Goal: Task Accomplishment & Management: Use online tool/utility

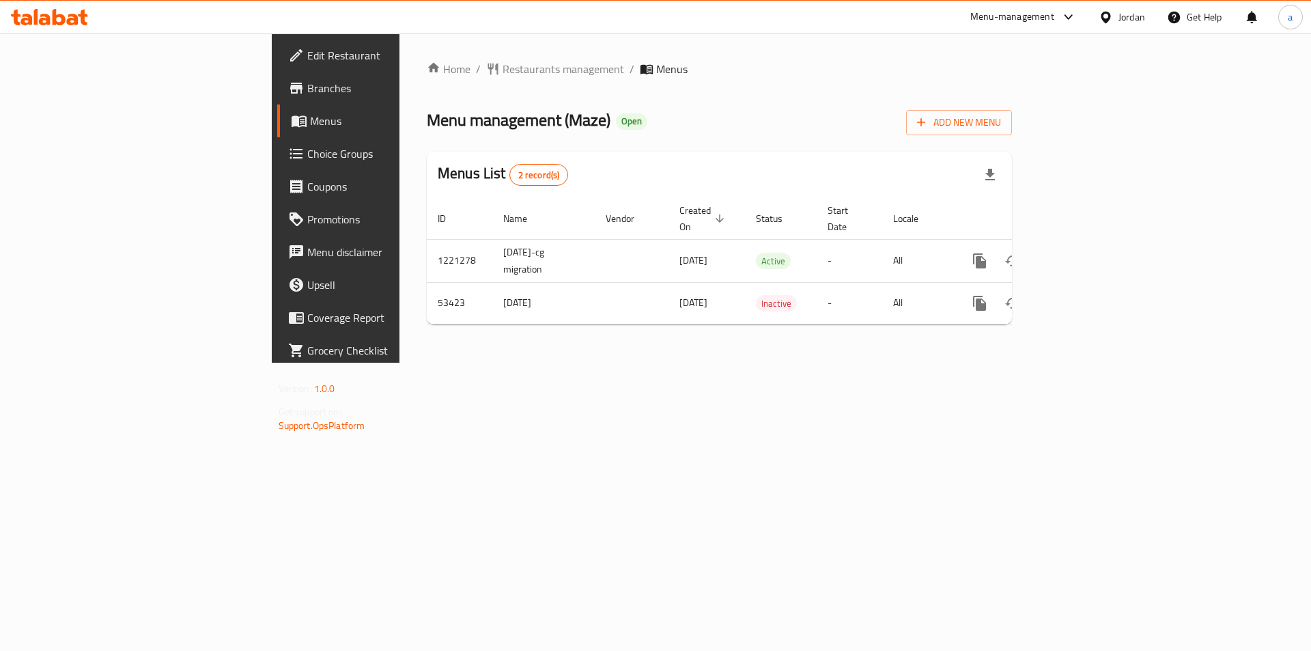
click at [307, 156] on span "Choice Groups" at bounding box center [393, 153] width 173 height 16
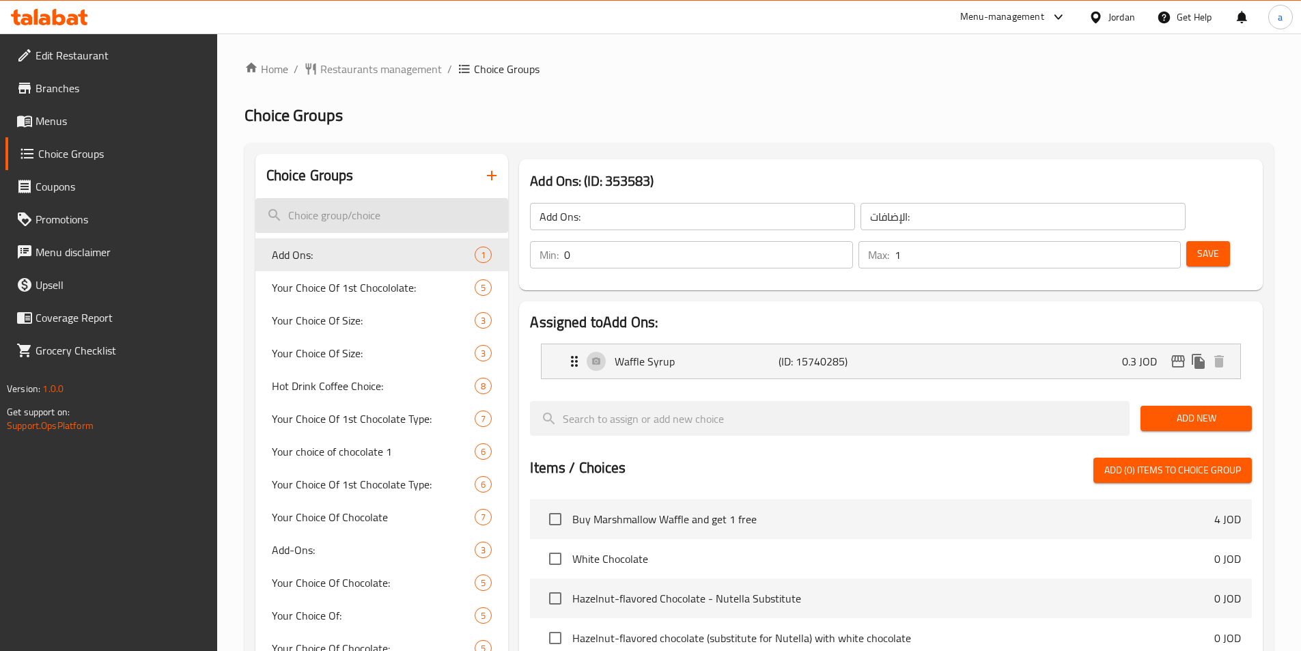
click at [392, 212] on input "search" at bounding box center [381, 215] width 253 height 35
paste input "Your Choice Of Chocolate"
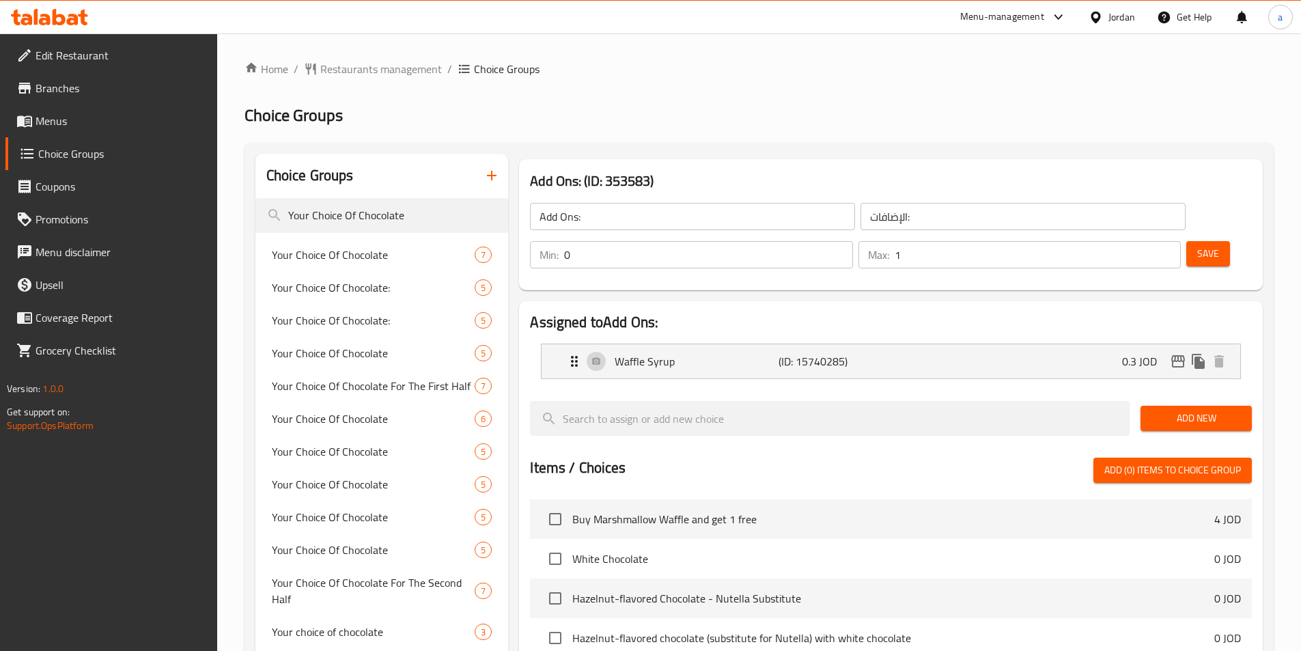
type input "Your Choice Of Chocolate"
click at [420, 267] on div "Your Choice Of Chocolate 7" at bounding box center [381, 254] width 253 height 33
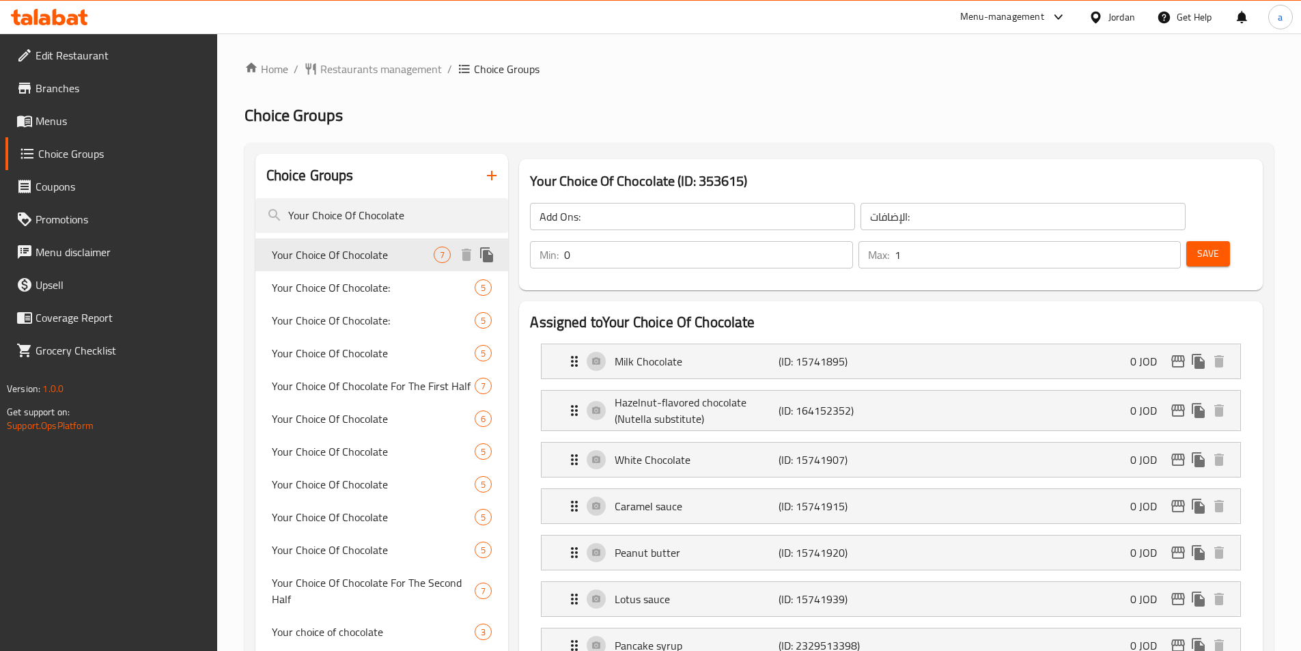
type input "Your Choice Of Chocolate"
type input "اختيارك من الشوكولاتة"
type input "1"
type input "2"
click at [717, 394] on p "Hazelnut-flavored chocolate (Nutella substitute)" at bounding box center [696, 410] width 163 height 33
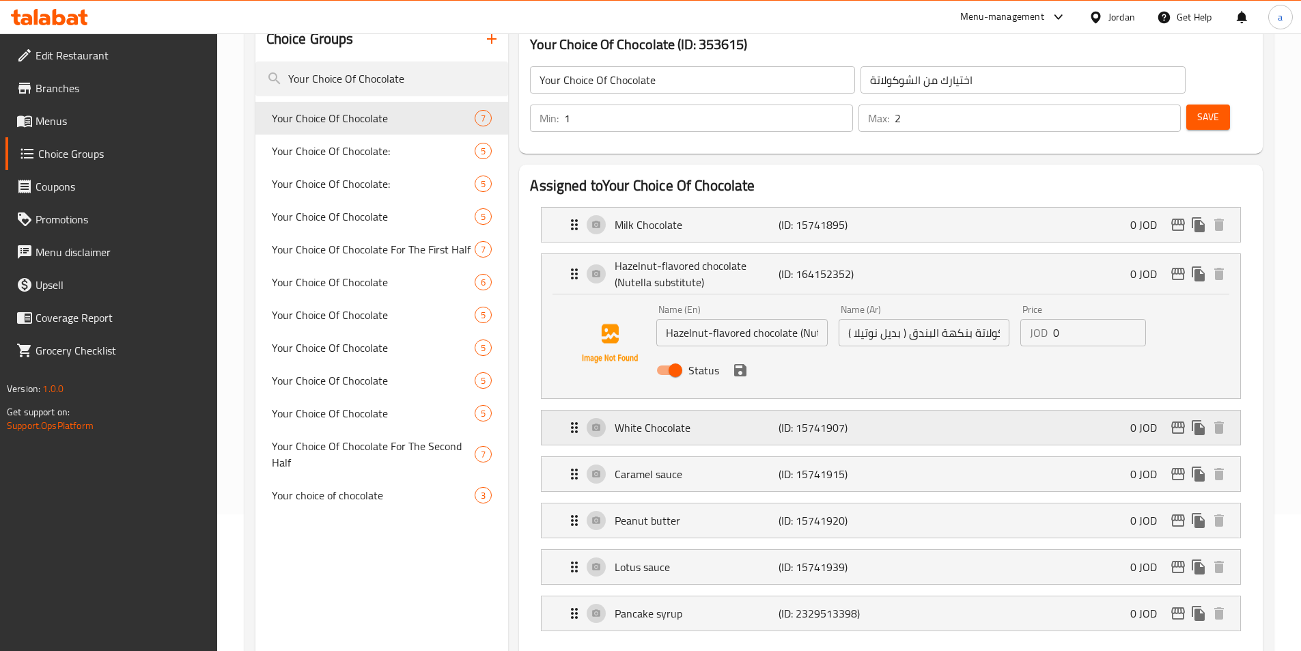
scroll to position [68, 0]
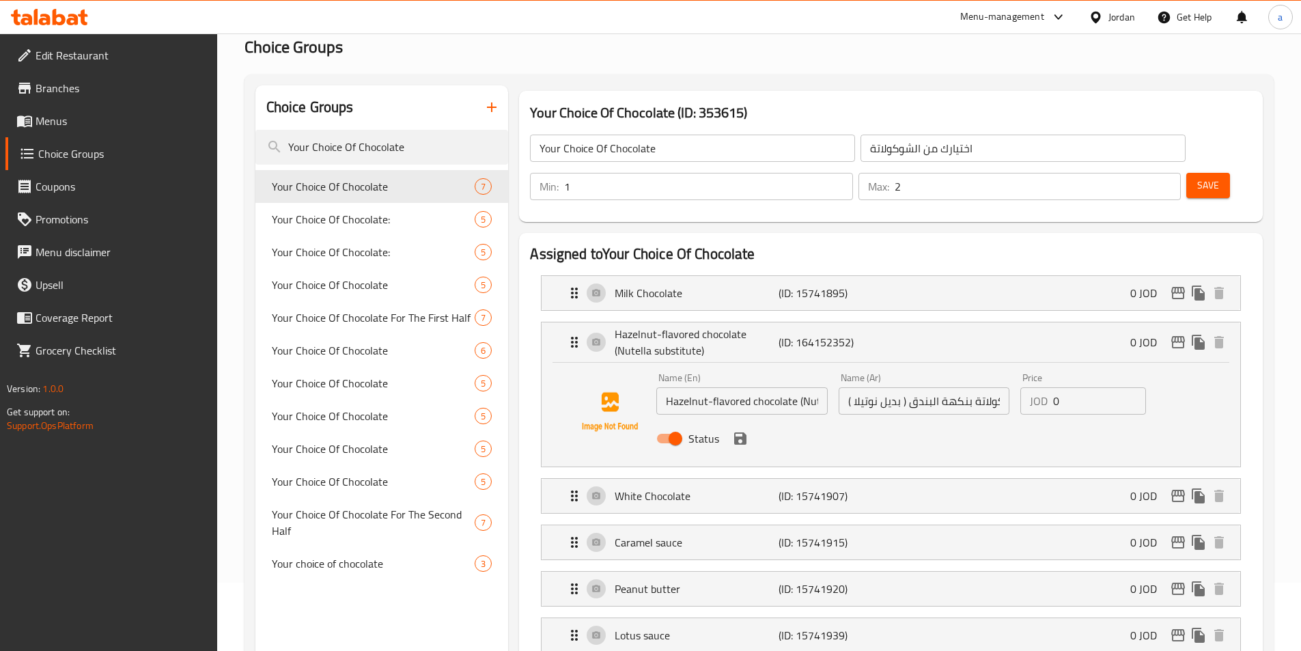
click at [883, 420] on div "Status" at bounding box center [924, 438] width 546 height 37
click at [1234, 374] on div "Name (En) Hazelnut-flavored chocolate (Nutella substitute) Name (En) Name (Ar) …" at bounding box center [891, 415] width 699 height 104
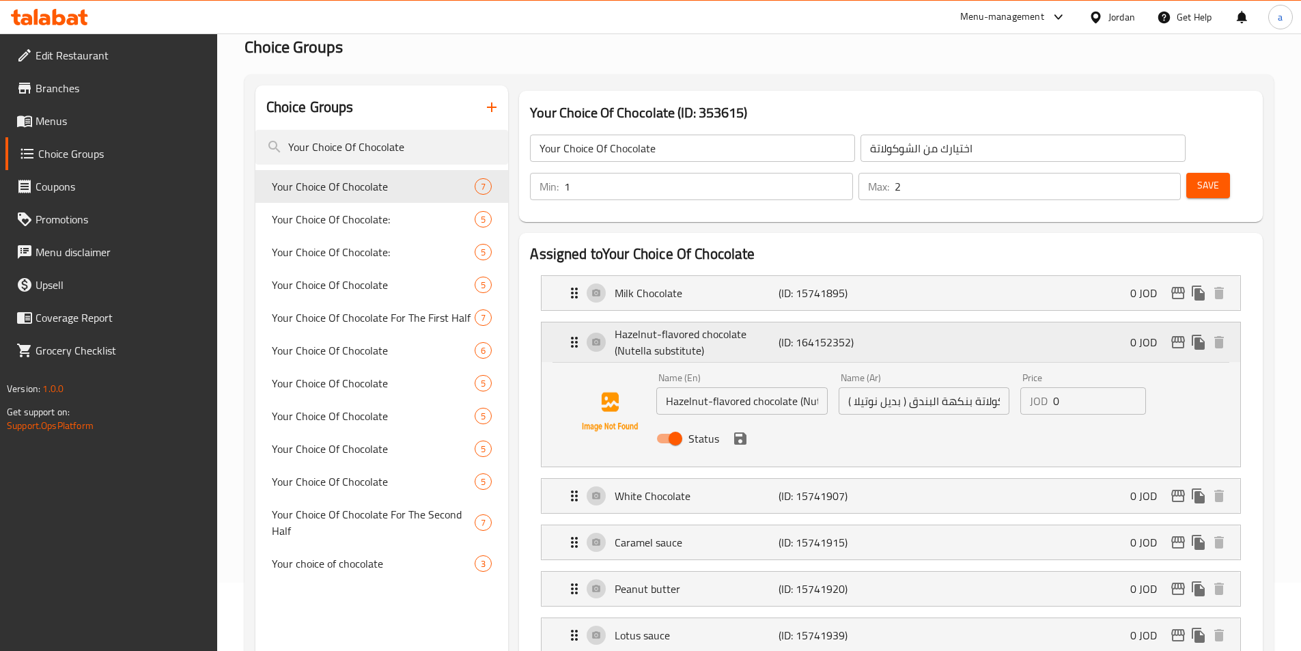
click at [990, 322] on div "Hazelnut-flavored chocolate (Nutella substitute) (ID: 164152352) 0 JOD" at bounding box center [895, 342] width 658 height 40
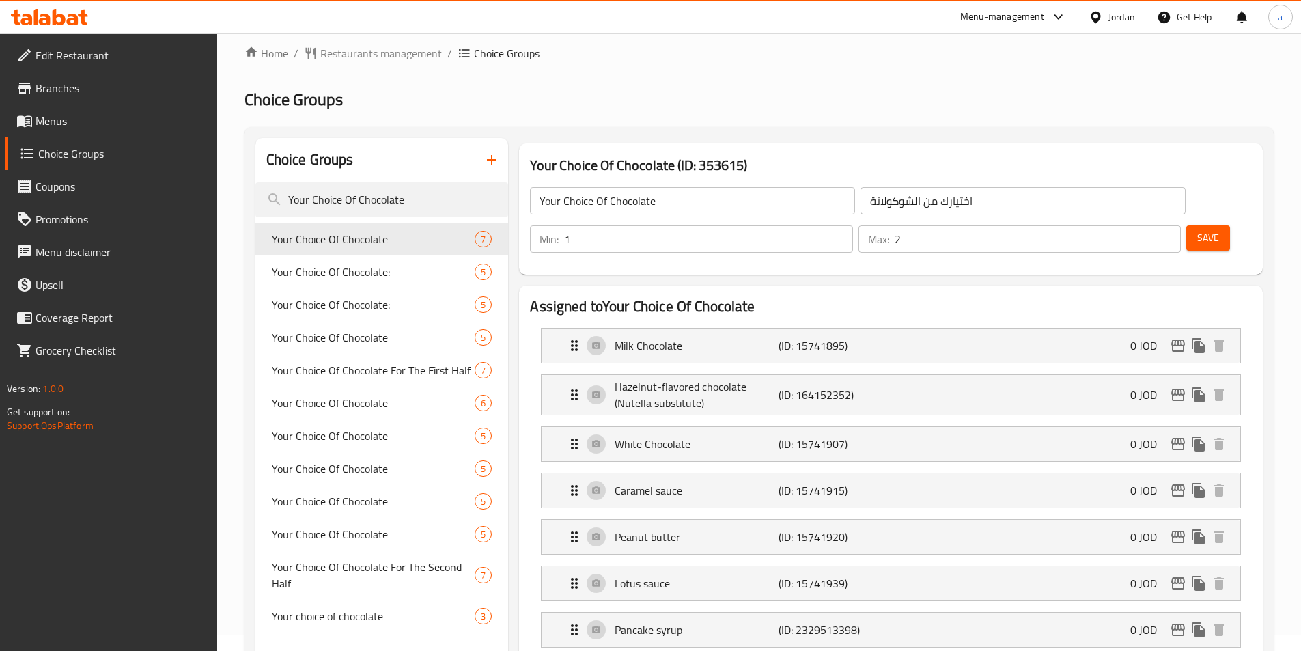
scroll to position [0, 0]
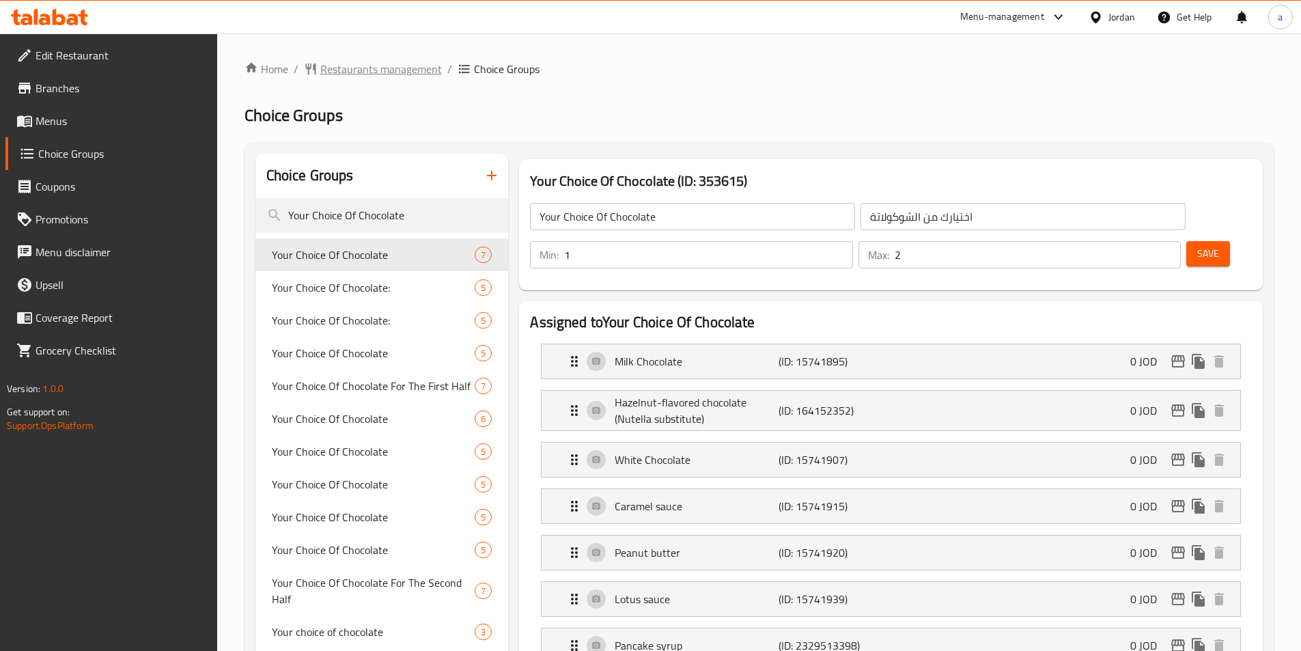
click at [366, 64] on span "Restaurants management" at bounding box center [381, 69] width 122 height 16
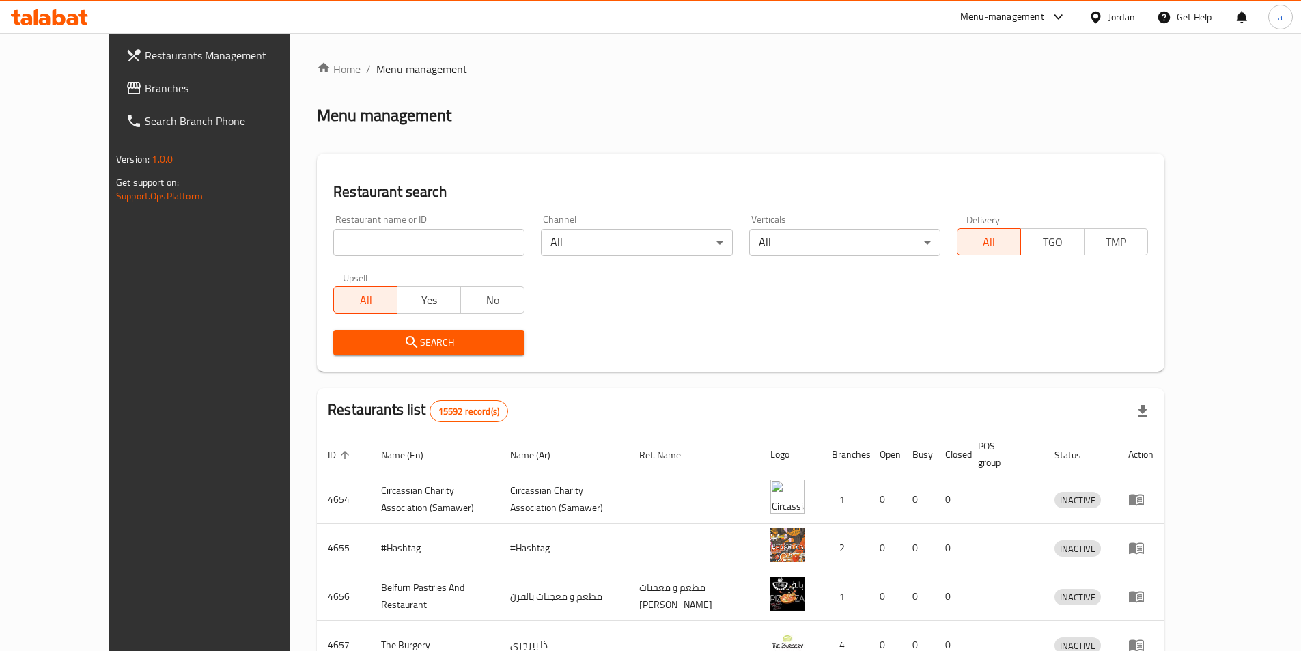
click at [128, 93] on div "Restaurants Management Branches Search Branch Phone Version: 1.0.0 Get support …" at bounding box center [650, 533] width 1083 height 1001
click at [145, 93] on span "Branches" at bounding box center [230, 88] width 171 height 16
